Goal: Task Accomplishment & Management: Manage account settings

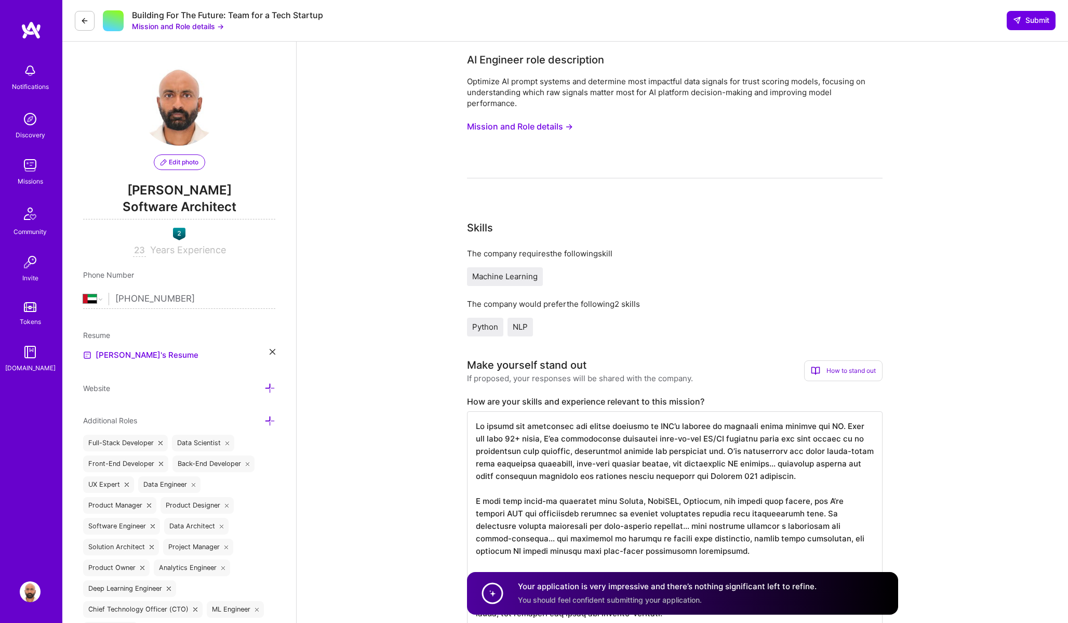
select select "AE"
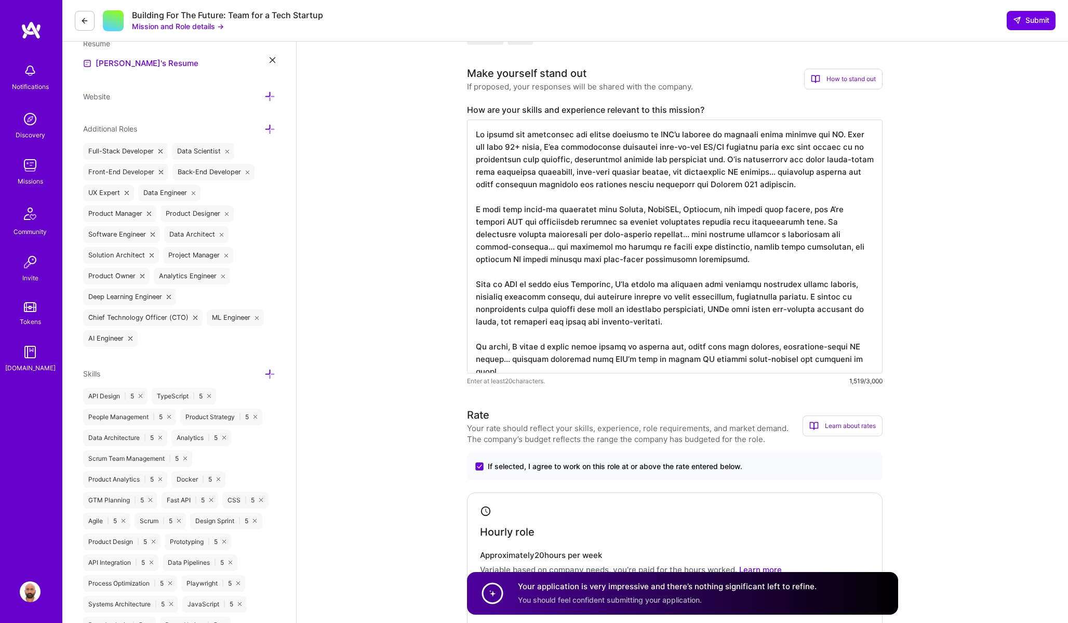
click at [31, 75] on img at bounding box center [30, 70] width 21 height 21
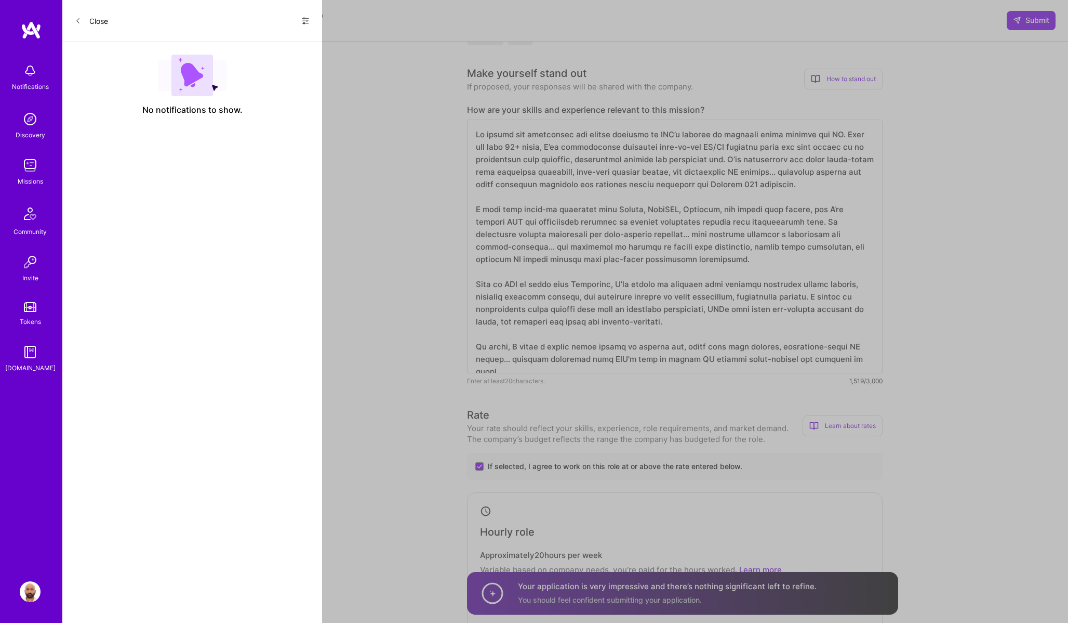
click at [91, 21] on button "Close" at bounding box center [91, 20] width 33 height 17
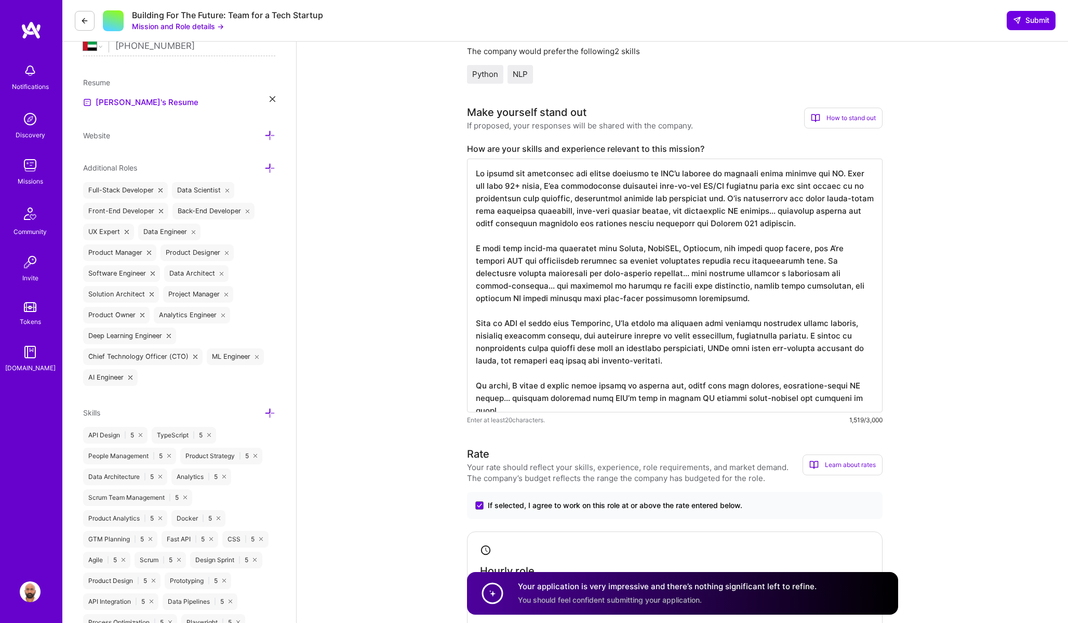
scroll to position [276, 0]
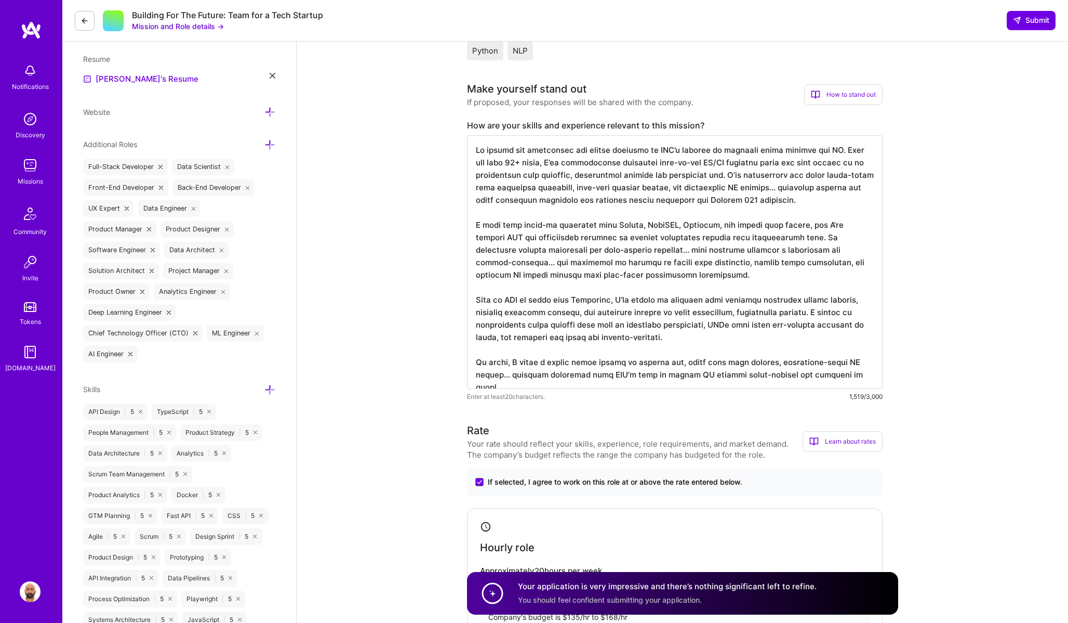
click at [590, 232] on textarea at bounding box center [675, 262] width 416 height 254
drag, startPoint x: 1026, startPoint y: 22, endPoint x: 973, endPoint y: 146, distance: 134.1
click at [28, 31] on img at bounding box center [31, 30] width 21 height 19
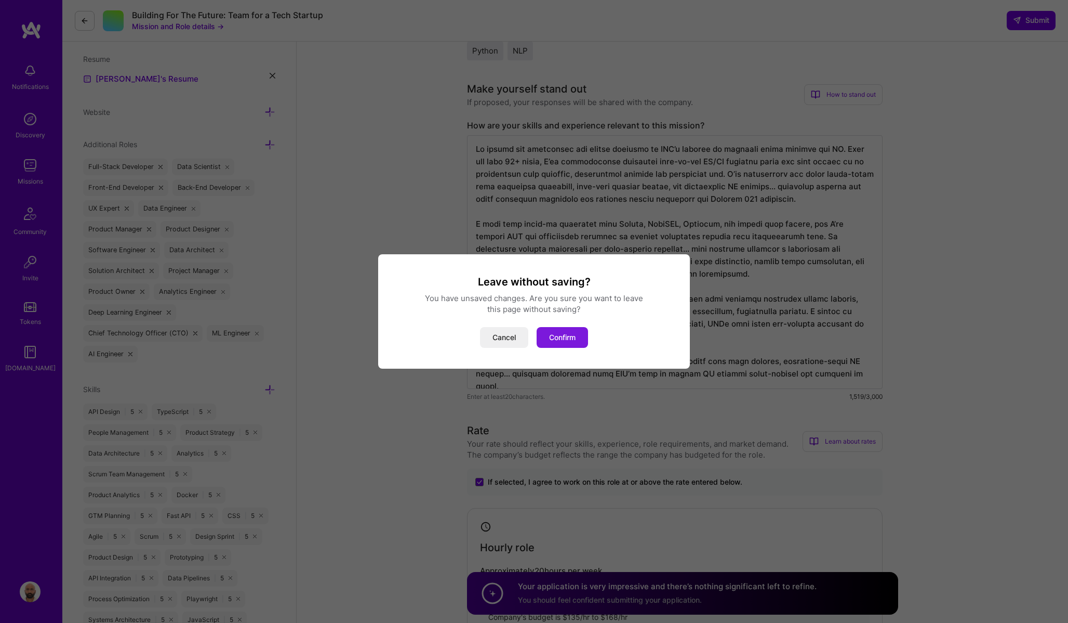
click at [576, 338] on button "Confirm" at bounding box center [562, 337] width 51 height 21
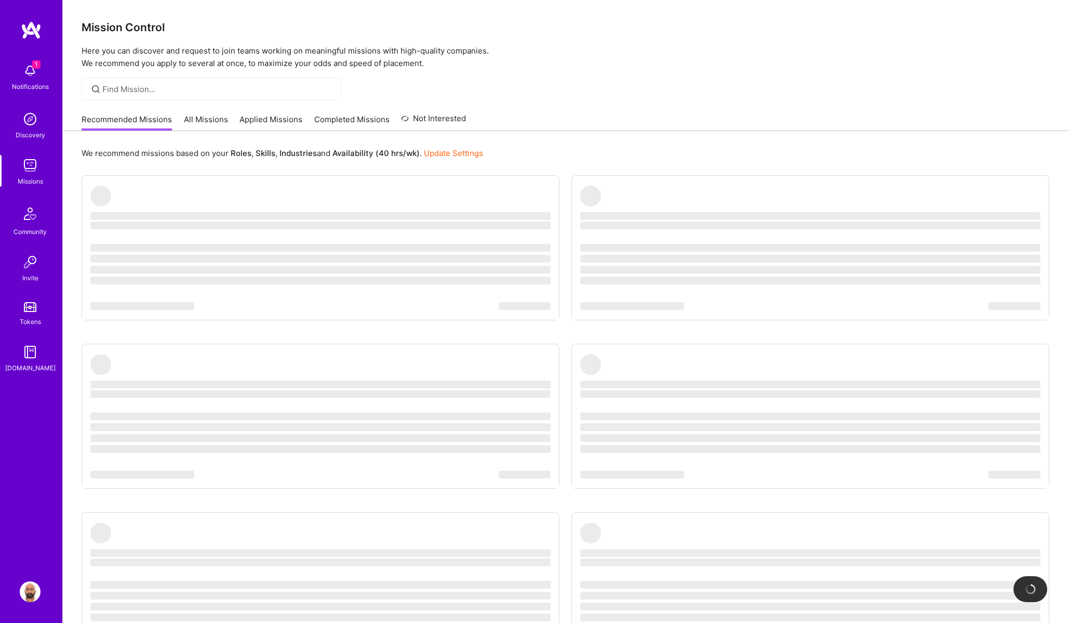
click at [27, 81] on div "Notifications" at bounding box center [30, 86] width 37 height 11
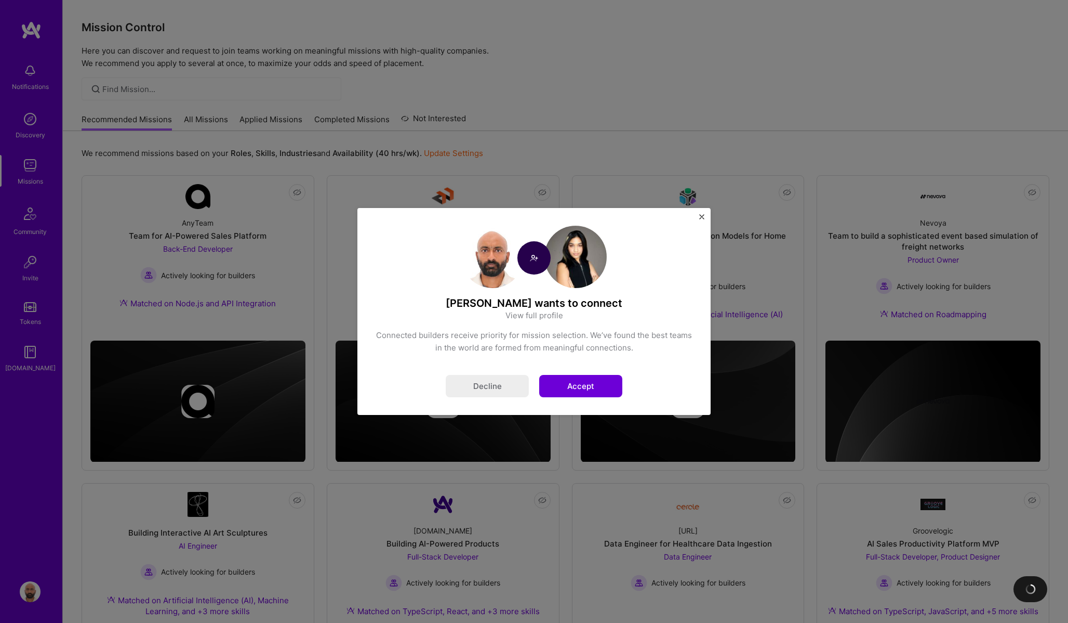
click at [588, 262] on img at bounding box center [576, 257] width 62 height 62
drag, startPoint x: 448, startPoint y: 305, endPoint x: 532, endPoint y: 303, distance: 83.7
click at [532, 303] on h4 "[PERSON_NAME] wants to connect" at bounding box center [534, 303] width 318 height 14
click at [592, 383] on button "Accept" at bounding box center [580, 386] width 83 height 22
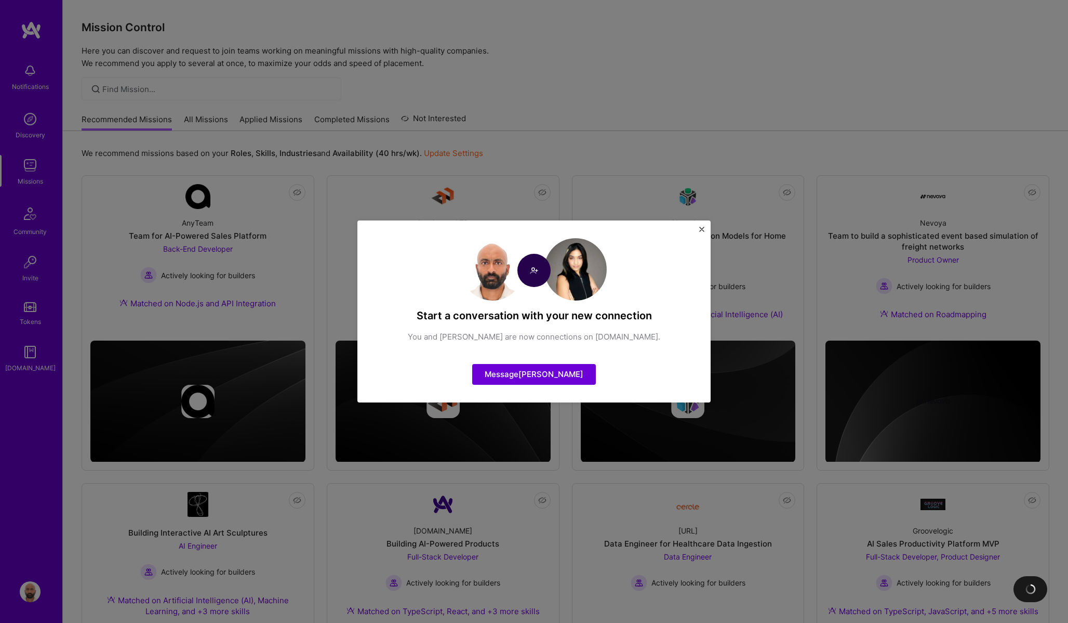
click at [704, 230] on img "Close" at bounding box center [701, 229] width 5 height 5
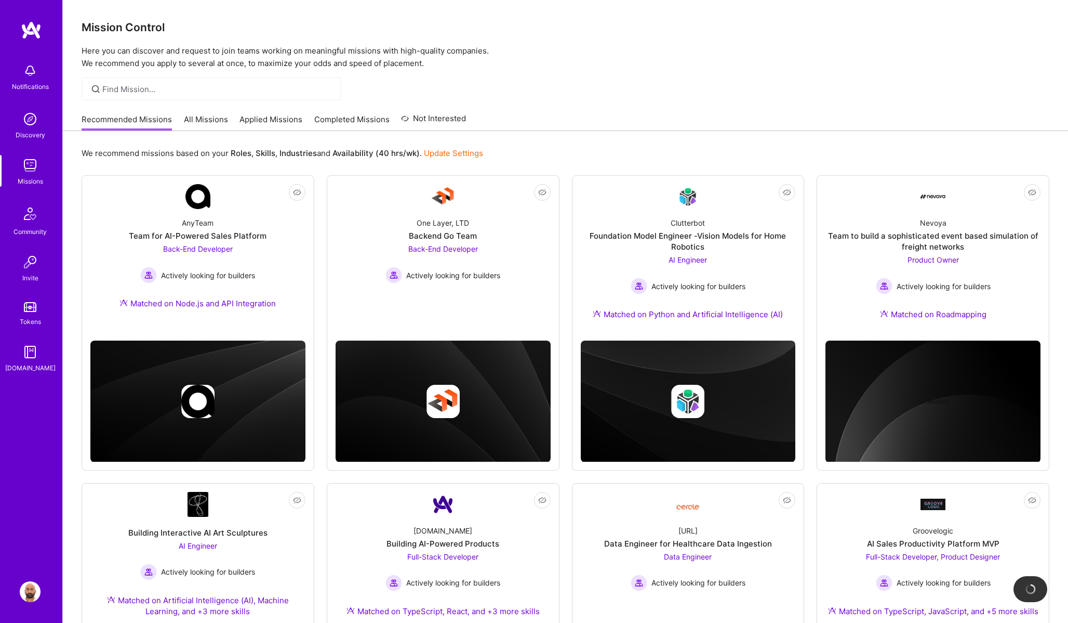
click at [262, 118] on link "Applied Missions" at bounding box center [271, 122] width 63 height 17
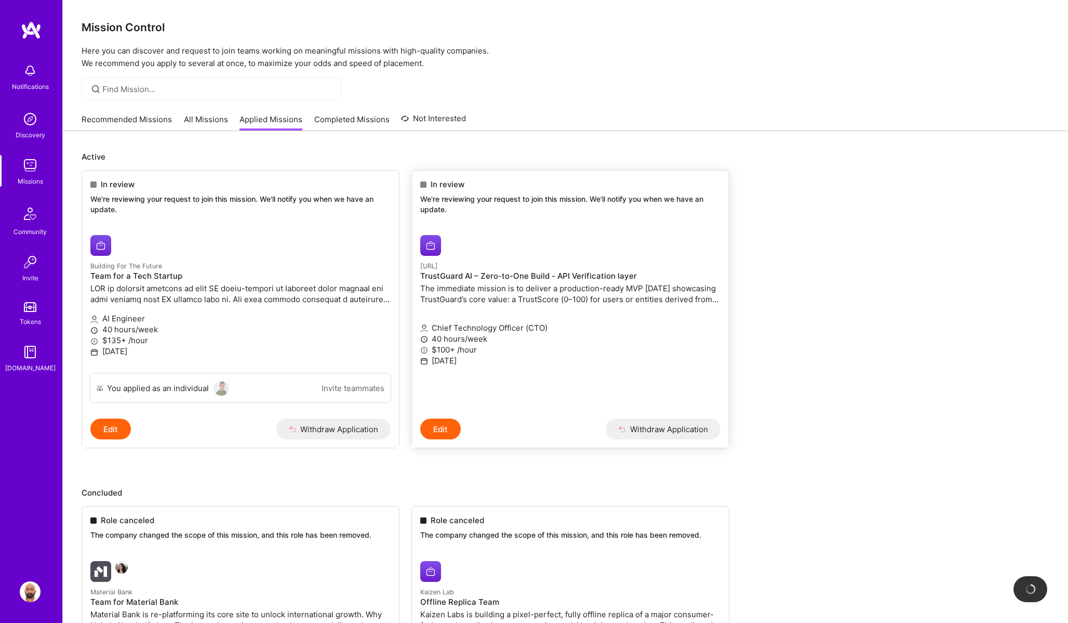
click at [531, 295] on p "The immediate mission is to deliver a production-ready MVP [DATE] showcasing Tr…" at bounding box center [570, 294] width 300 height 22
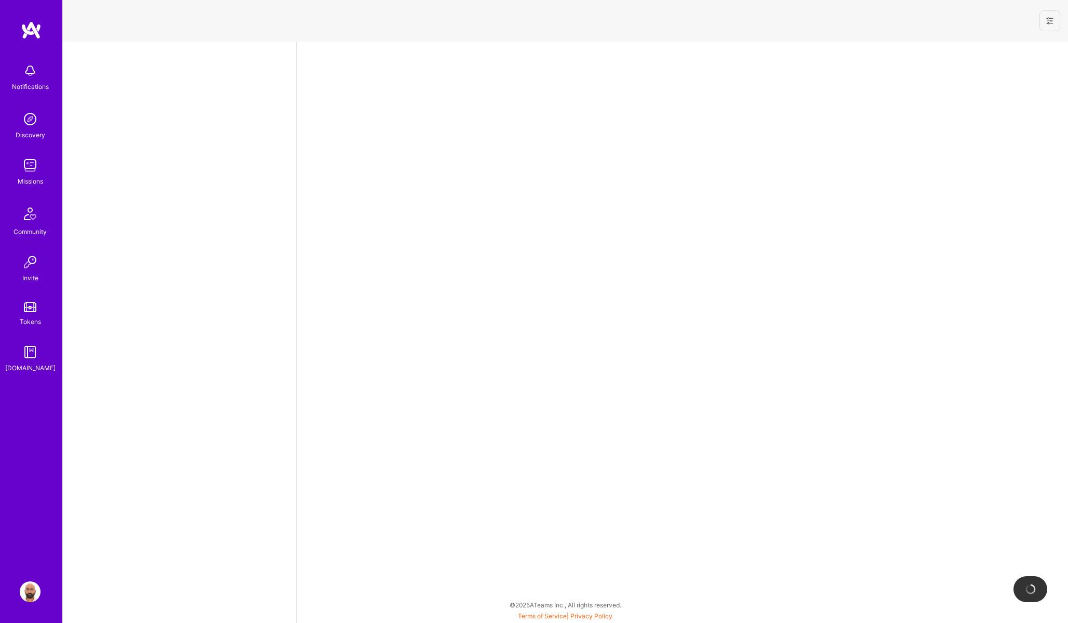
select select "AE"
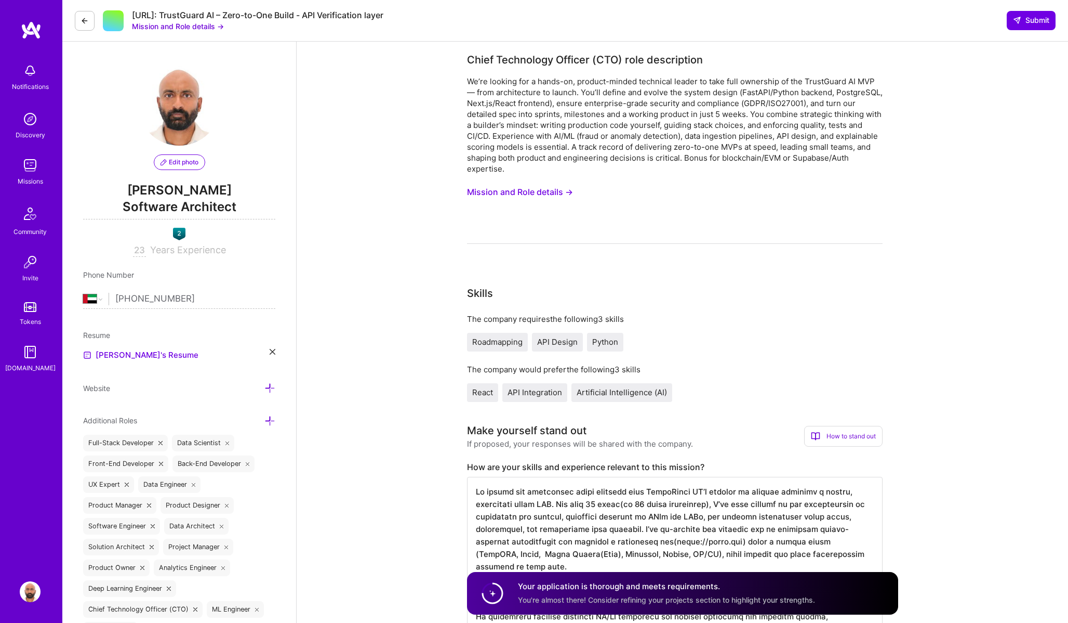
click at [542, 190] on button "Mission and Role details →" at bounding box center [520, 191] width 106 height 19
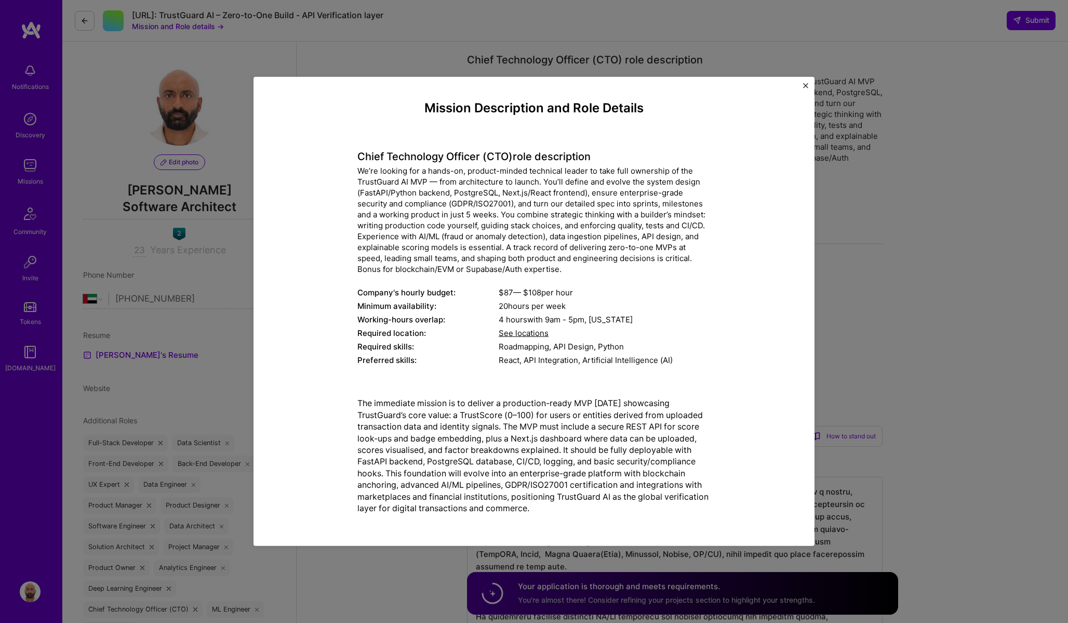
click at [810, 85] on div "Mission Description and Role Details Chief Technology Officer (CTO) role descri…" at bounding box center [534, 311] width 561 height 469
click at [805, 85] on img "Close" at bounding box center [805, 85] width 5 height 5
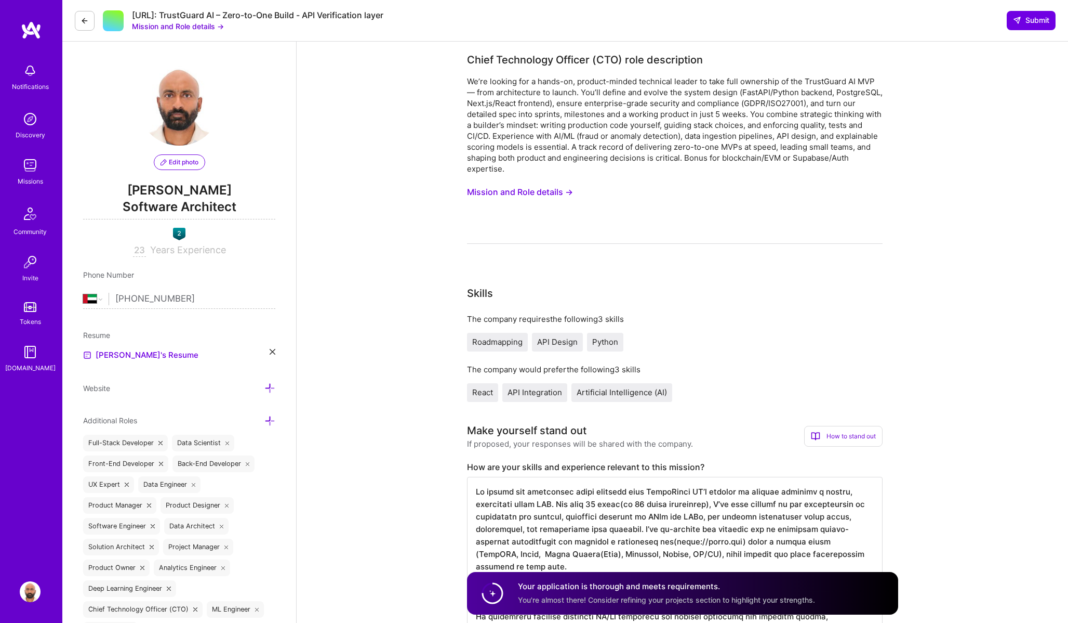
click at [180, 164] on span "Edit photo" at bounding box center [180, 161] width 38 height 9
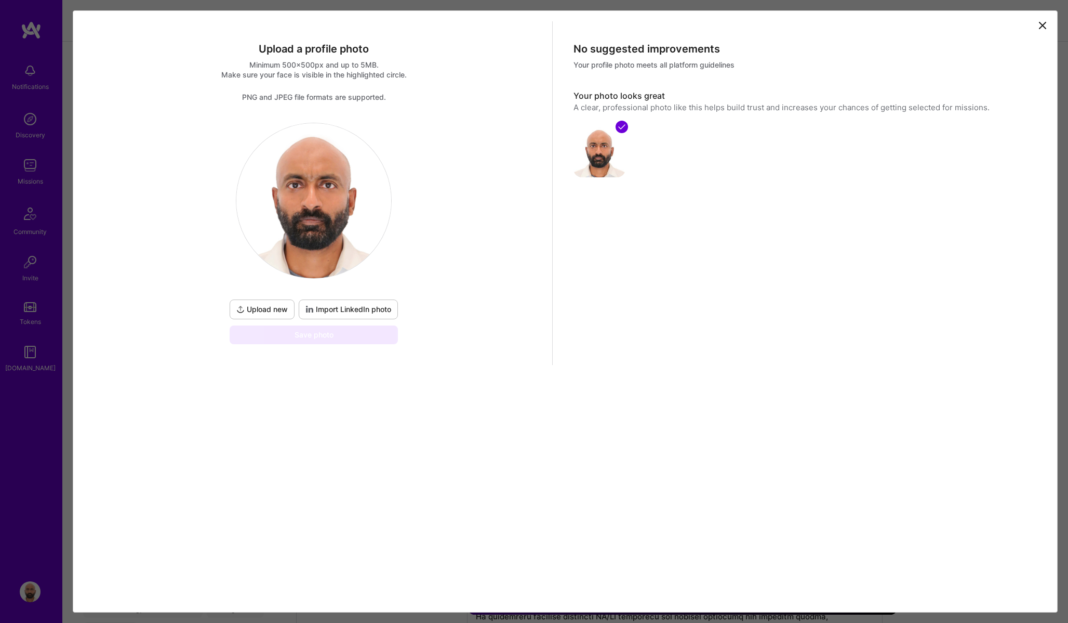
click at [1046, 24] on icon at bounding box center [1043, 25] width 12 height 12
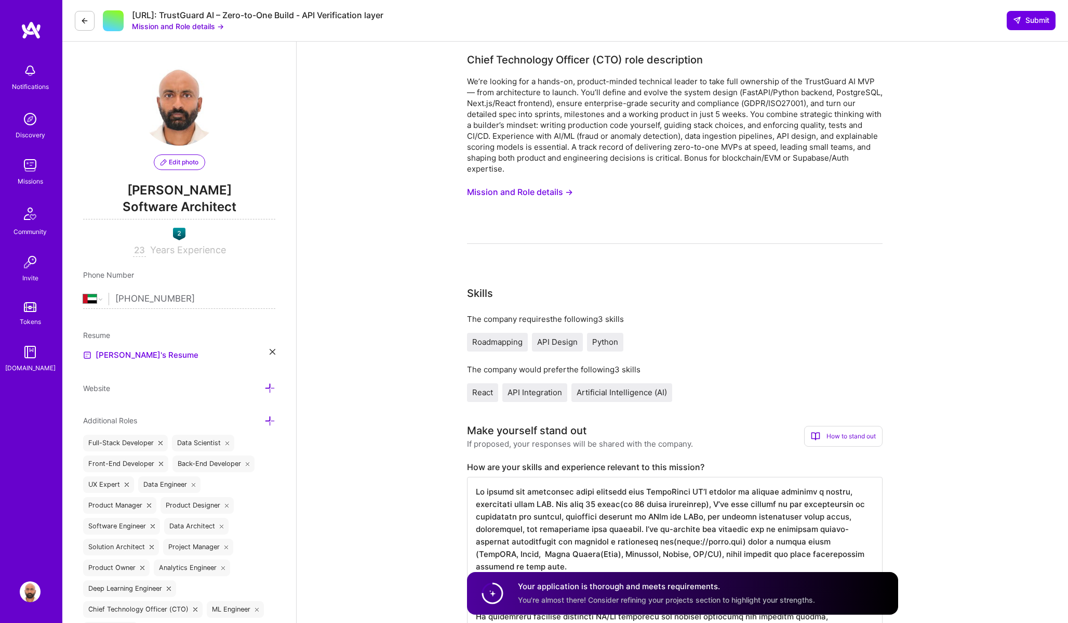
click at [168, 206] on span "Software Architect" at bounding box center [179, 208] width 192 height 21
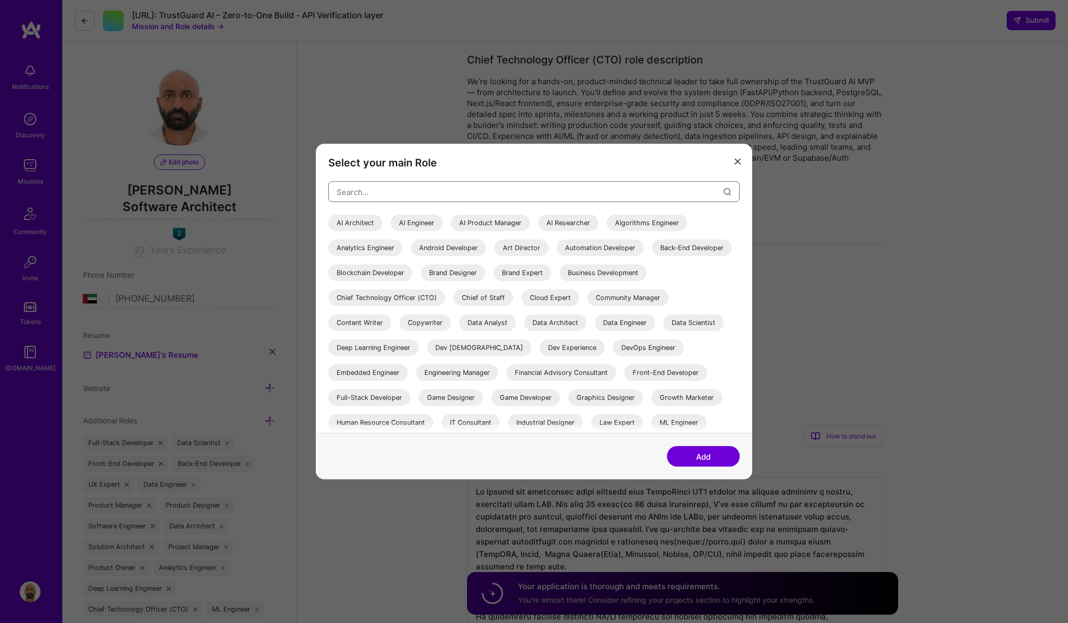
click at [456, 184] on input "modal" at bounding box center [530, 191] width 387 height 27
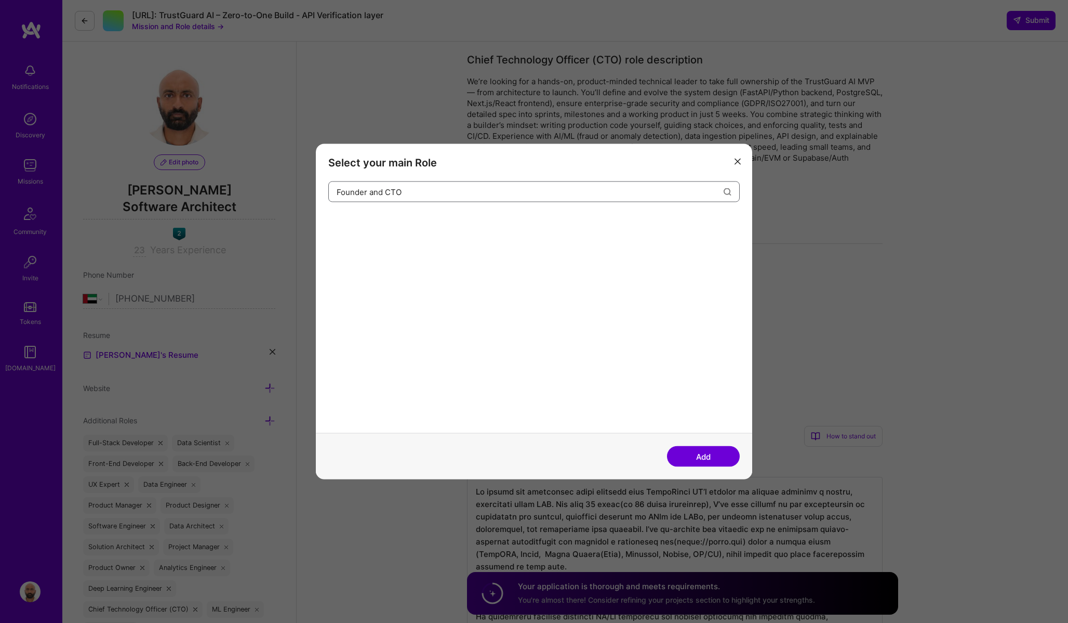
type input "Founder and CTO"
click at [704, 457] on button "Add" at bounding box center [703, 456] width 73 height 21
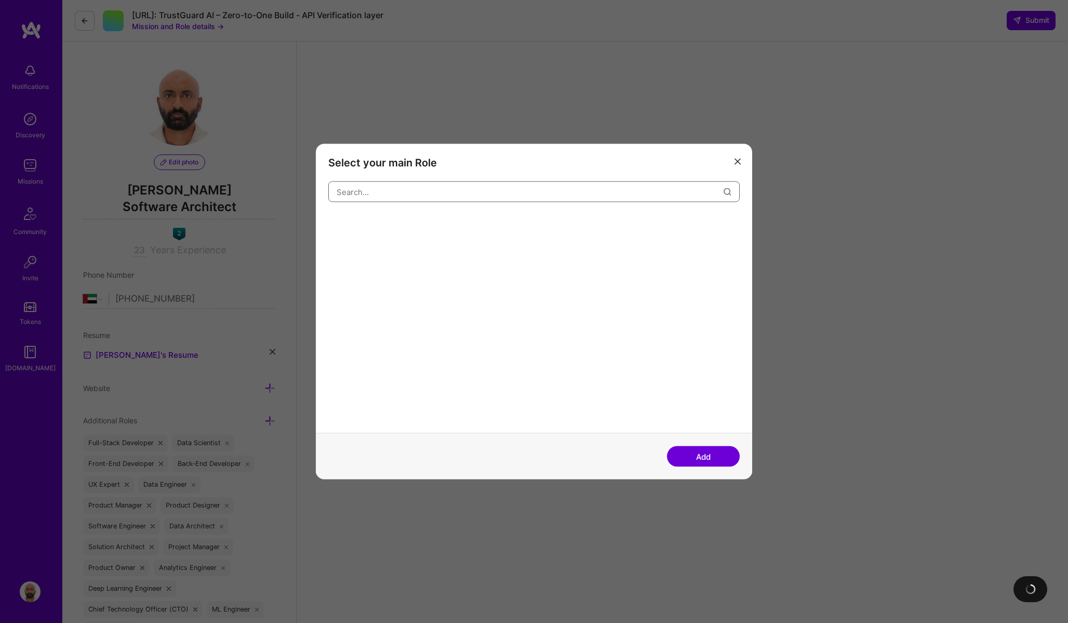
click at [377, 197] on input "modal" at bounding box center [530, 191] width 387 height 27
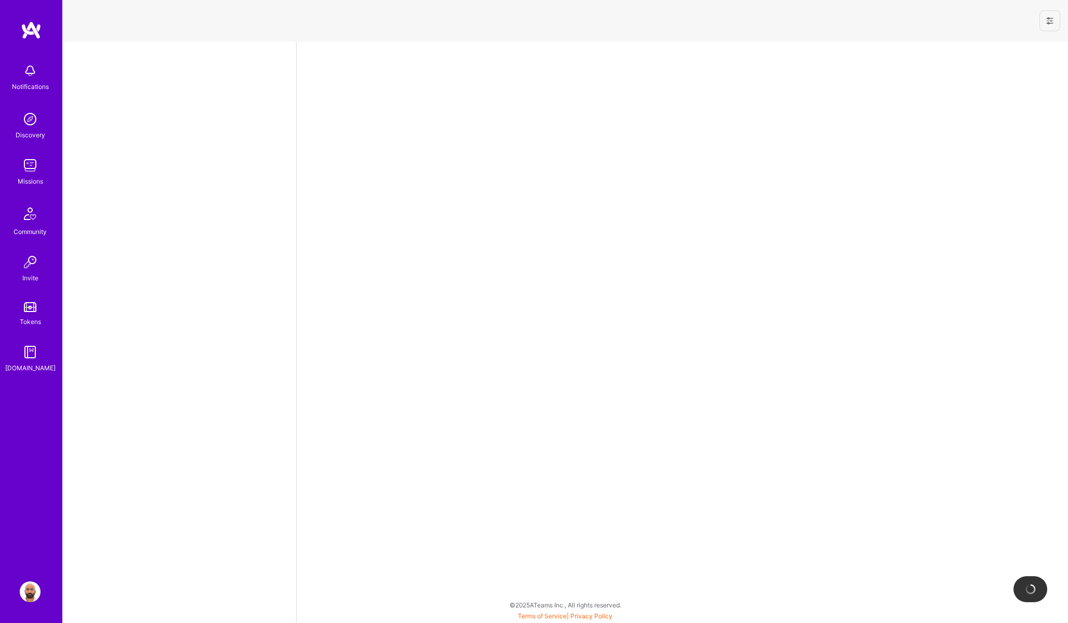
select select "AE"
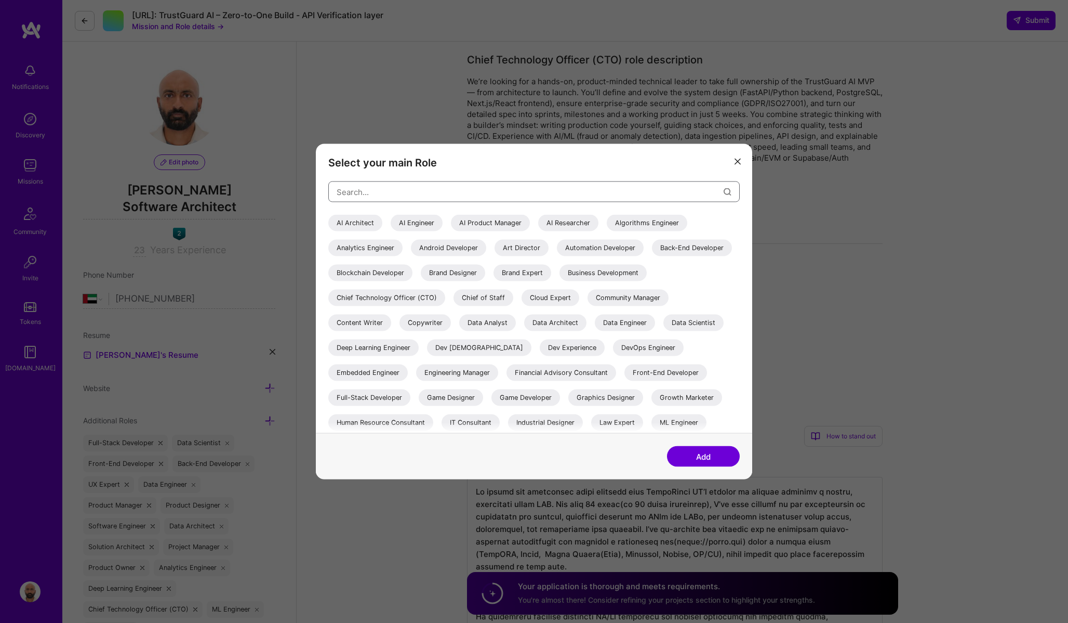
click at [547, 182] on input "modal" at bounding box center [530, 191] width 387 height 27
click at [741, 163] on button "modal" at bounding box center [738, 160] width 12 height 17
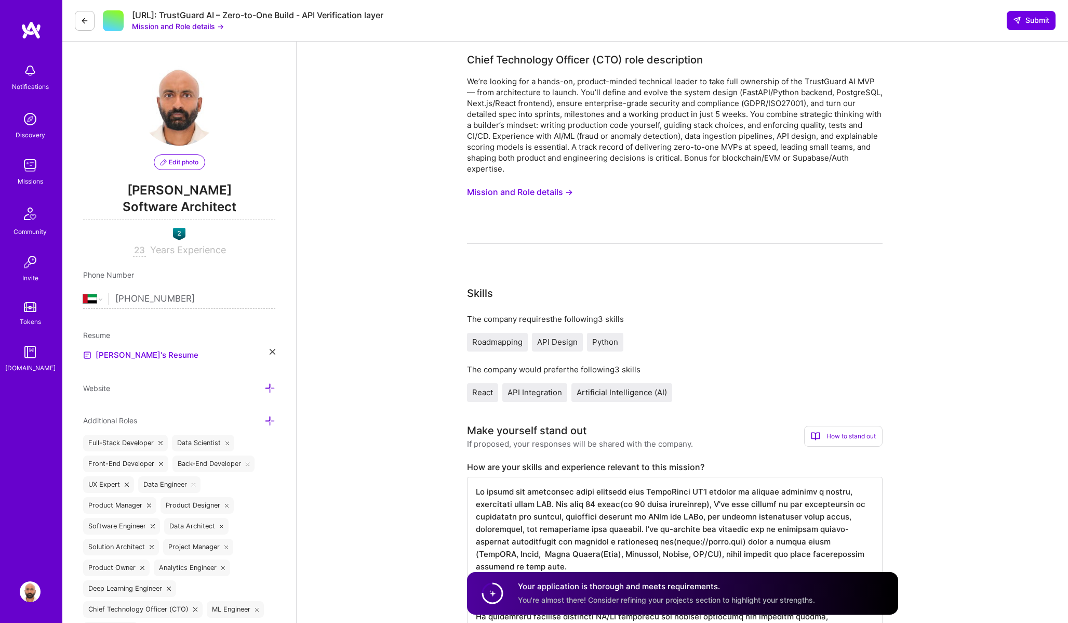
click at [30, 591] on img at bounding box center [30, 591] width 21 height 21
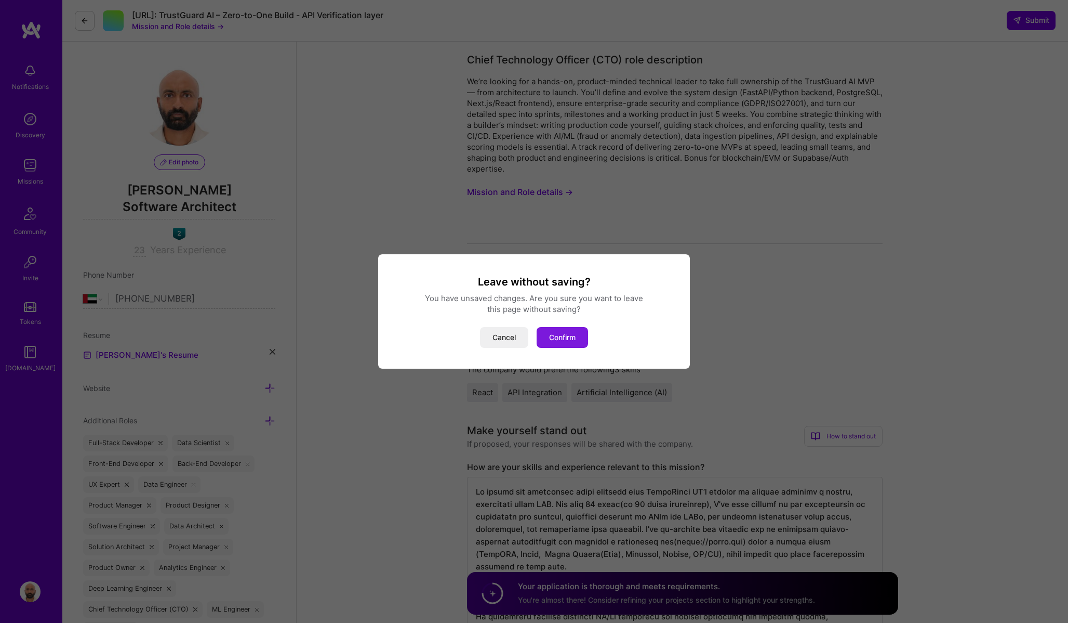
click at [571, 331] on button "Confirm" at bounding box center [562, 337] width 51 height 21
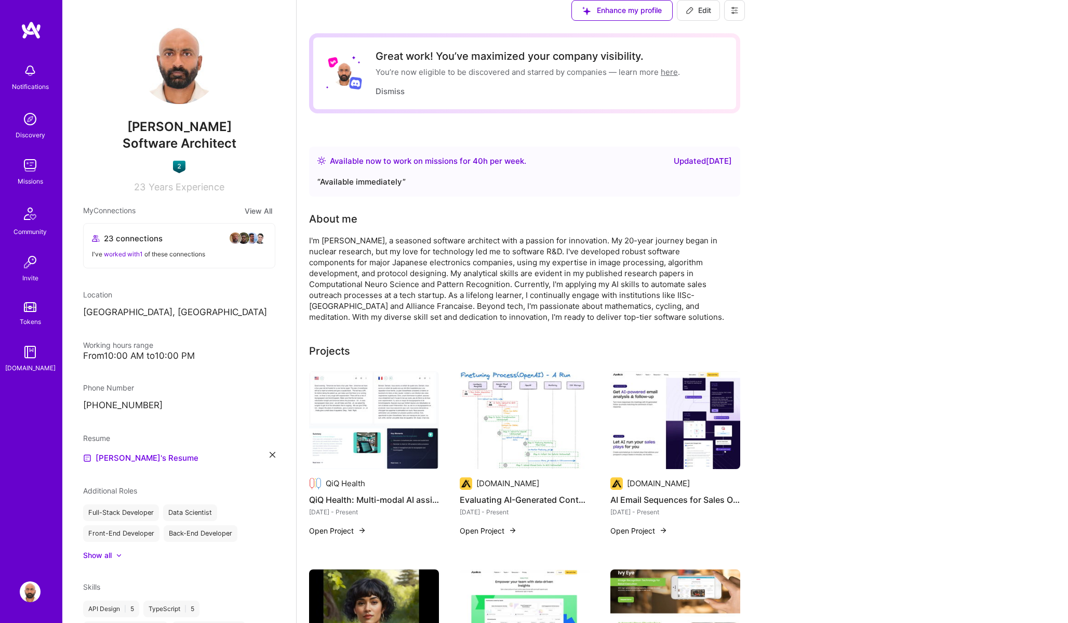
click at [186, 147] on span "Software Architect" at bounding box center [180, 143] width 114 height 15
click at [34, 591] on img at bounding box center [30, 591] width 21 height 21
click at [161, 141] on span "Software Architect" at bounding box center [180, 143] width 114 height 15
click at [711, 16] on span "Edit" at bounding box center [698, 10] width 25 height 10
select select "AE"
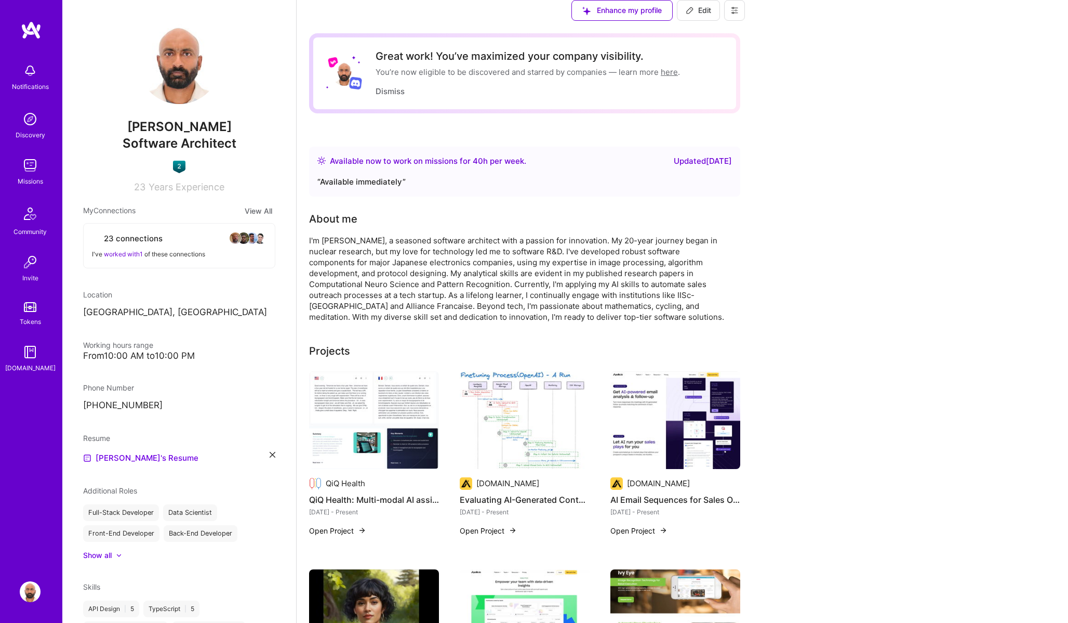
select select "Right Now"
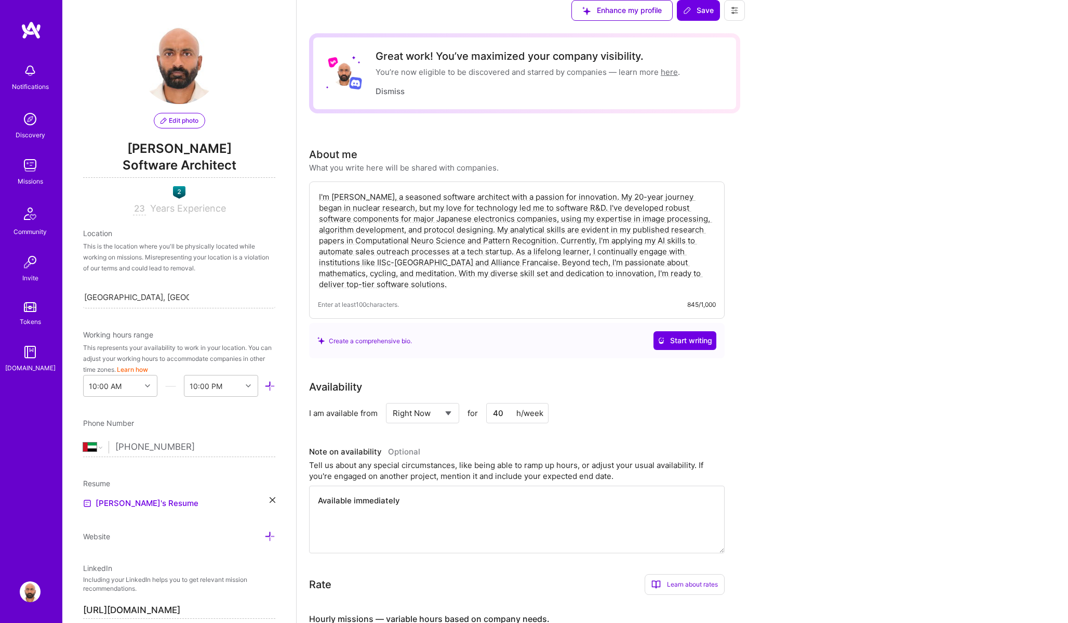
click at [201, 165] on span "Software Architect" at bounding box center [179, 166] width 192 height 21
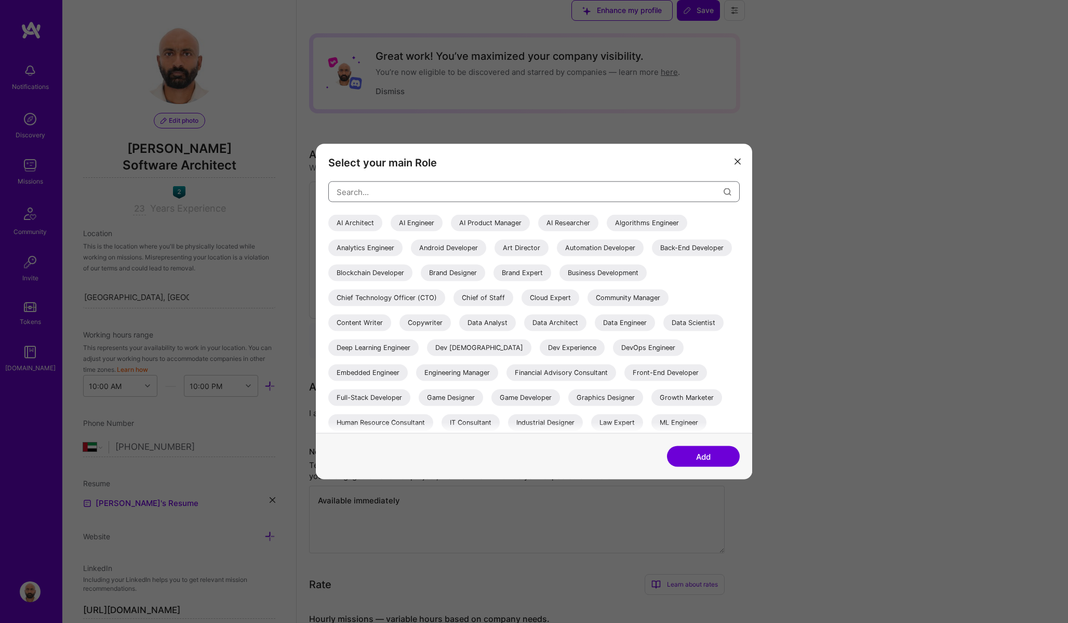
click at [352, 190] on input "modal" at bounding box center [530, 191] width 387 height 27
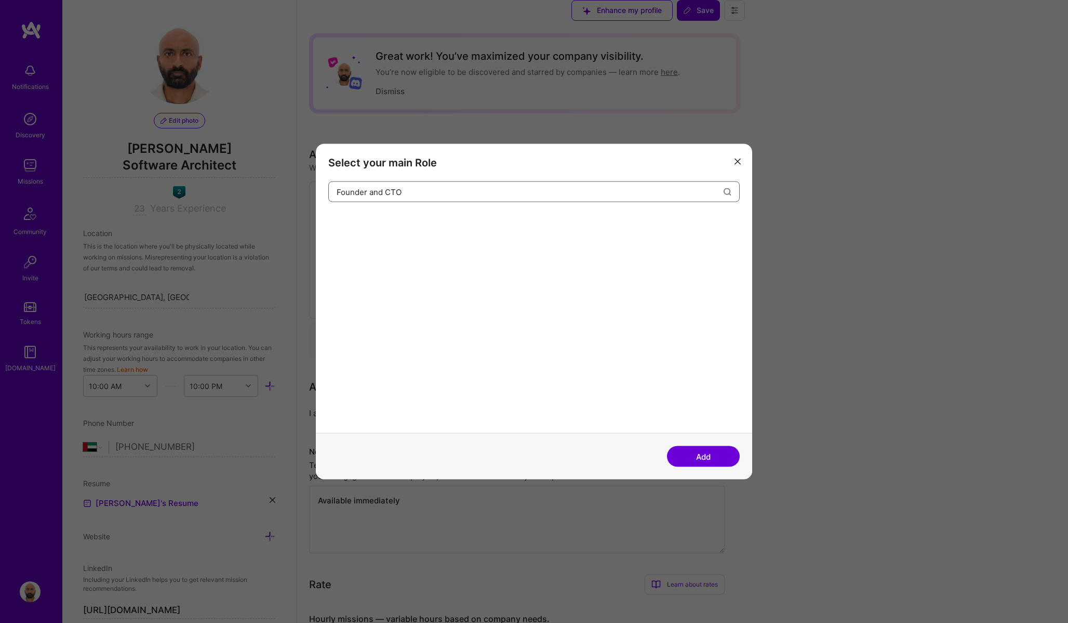
type input "Founder and CTO"
click at [698, 457] on button "Add" at bounding box center [703, 456] width 73 height 21
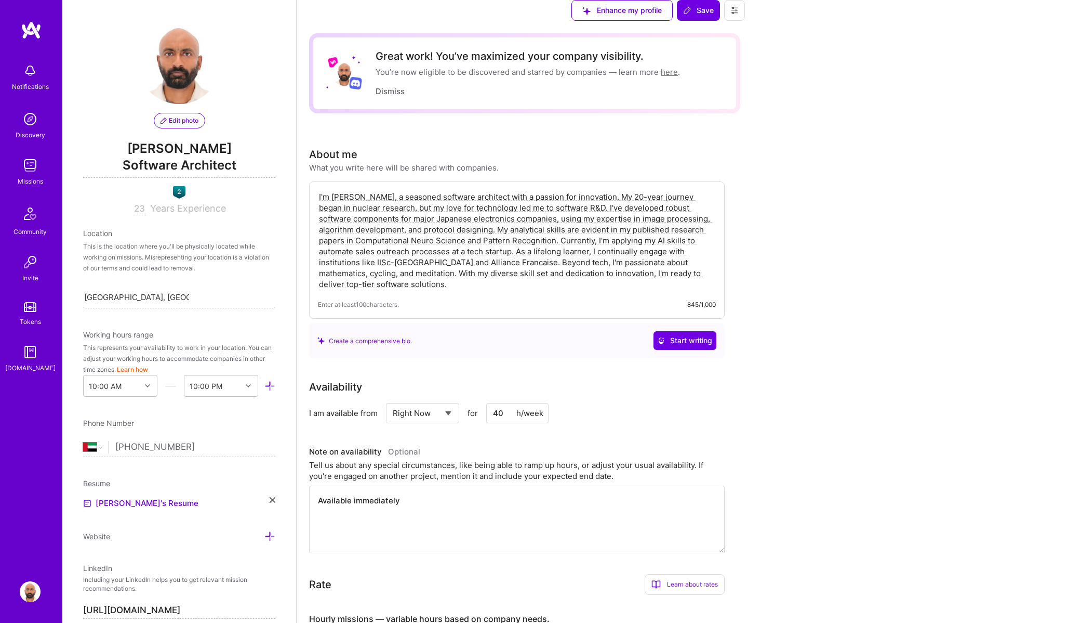
click at [196, 166] on span "Software Architect" at bounding box center [179, 166] width 192 height 21
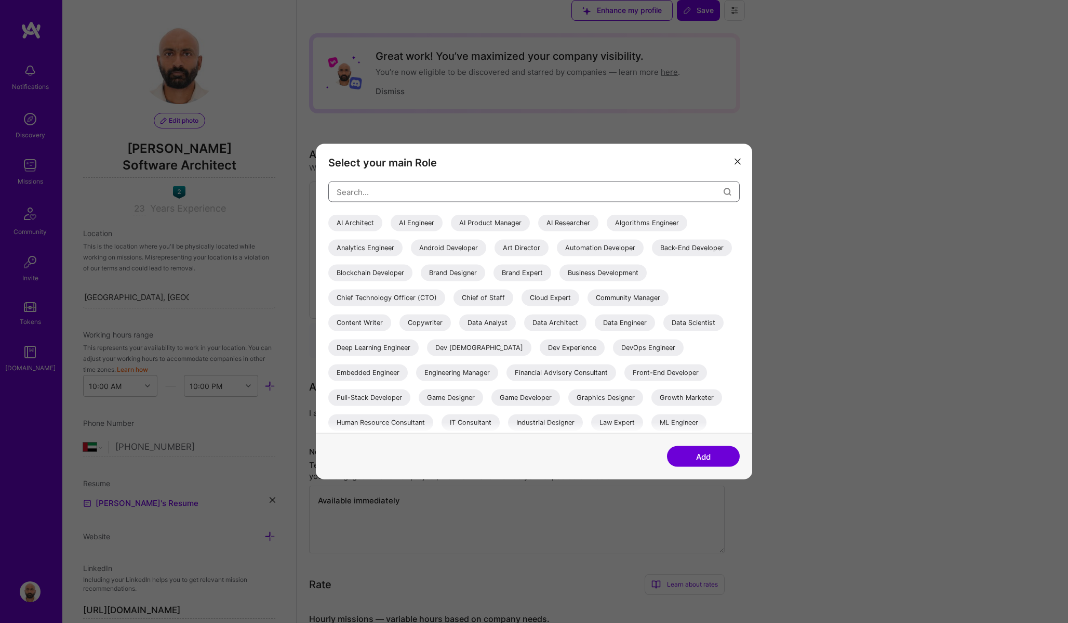
click at [348, 196] on input "modal" at bounding box center [530, 191] width 387 height 27
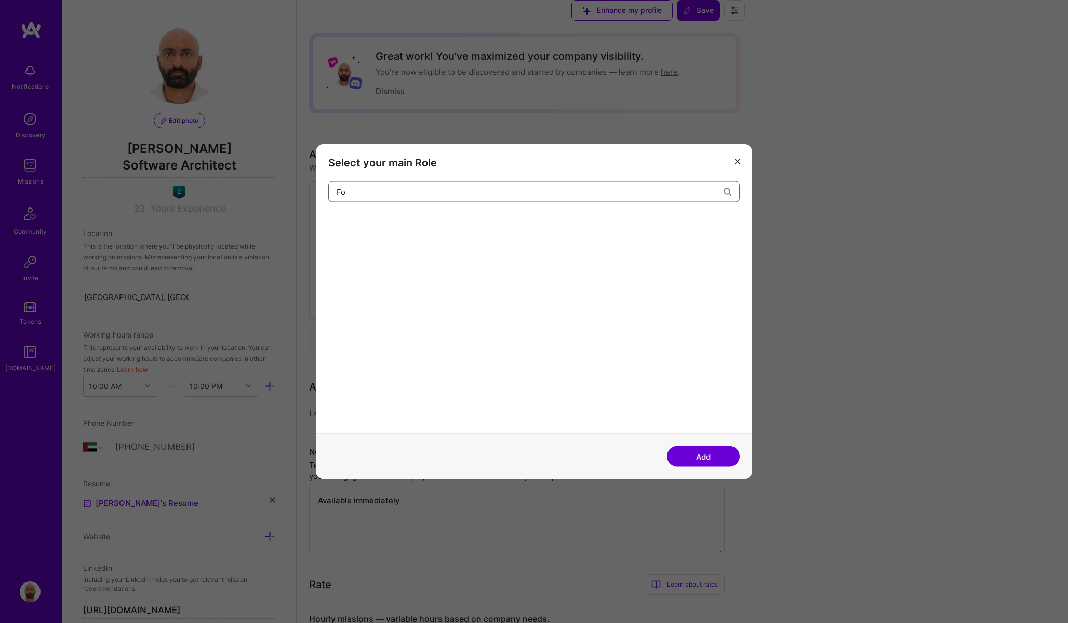
type input "F"
type input "Chief Te"
click at [400, 230] on div "Chief Technology Officer (CTO)" at bounding box center [386, 223] width 117 height 17
click at [701, 458] on button "Add" at bounding box center [703, 456] width 73 height 21
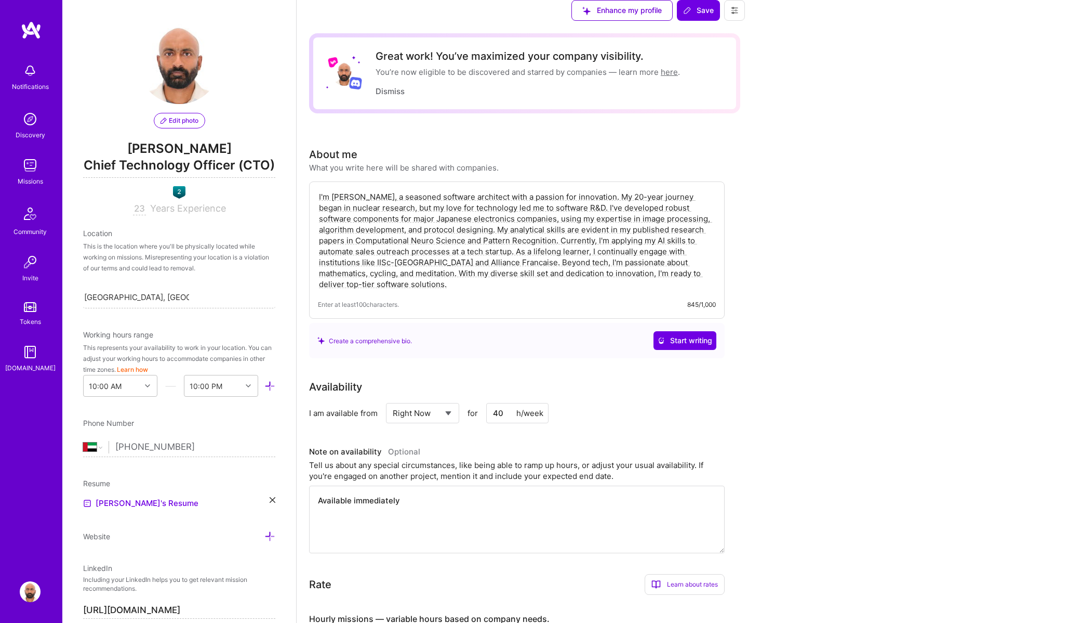
click at [714, 16] on span "Save" at bounding box center [698, 10] width 31 height 10
